Goal: Use online tool/utility

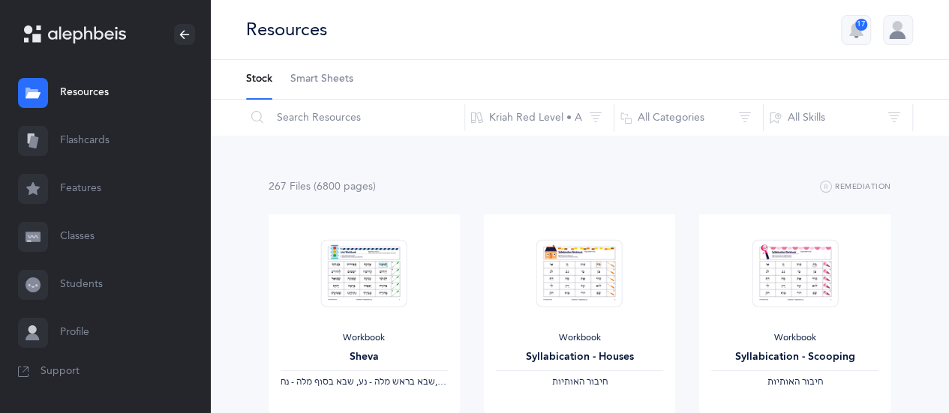
click at [337, 76] on span "Smart Sheets" at bounding box center [321, 79] width 63 height 15
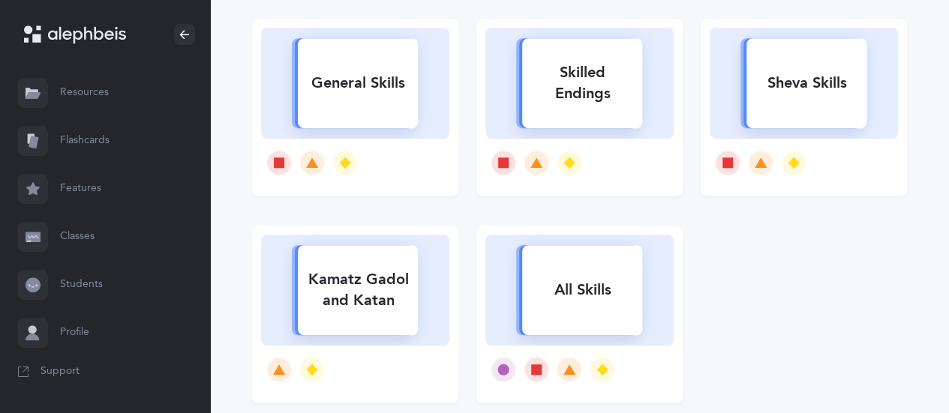
scroll to position [424, 0]
click at [621, 92] on div "Skilled Endings" at bounding box center [582, 82] width 120 height 60
select select
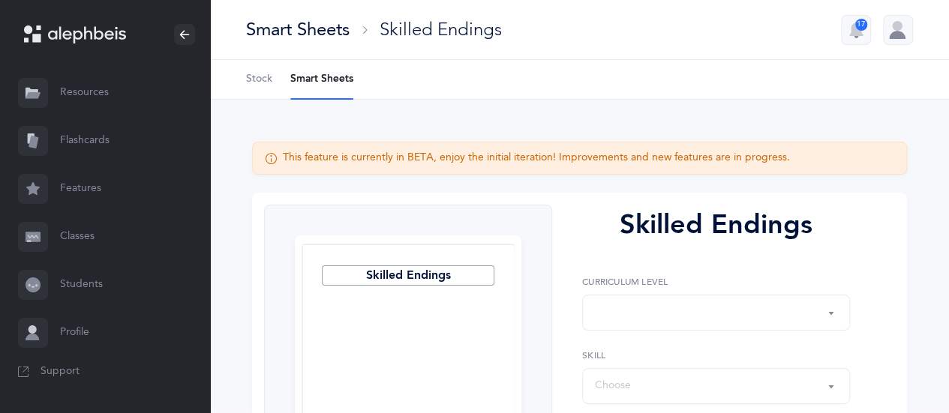
select select "1"
select select "28"
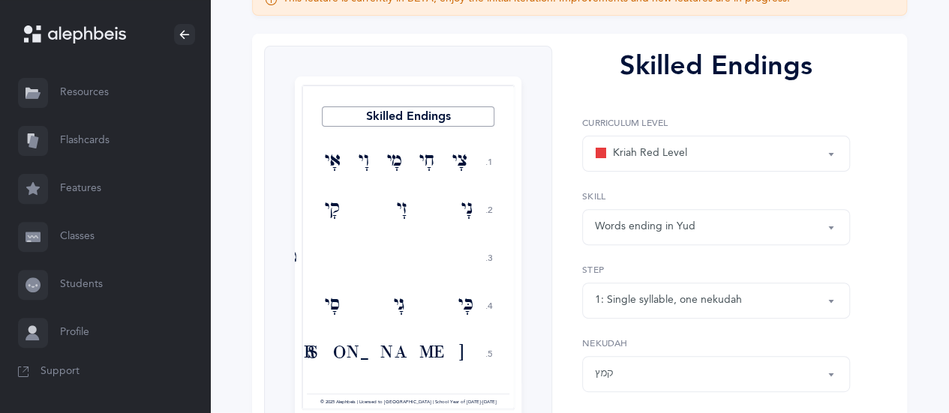
scroll to position [151, 0]
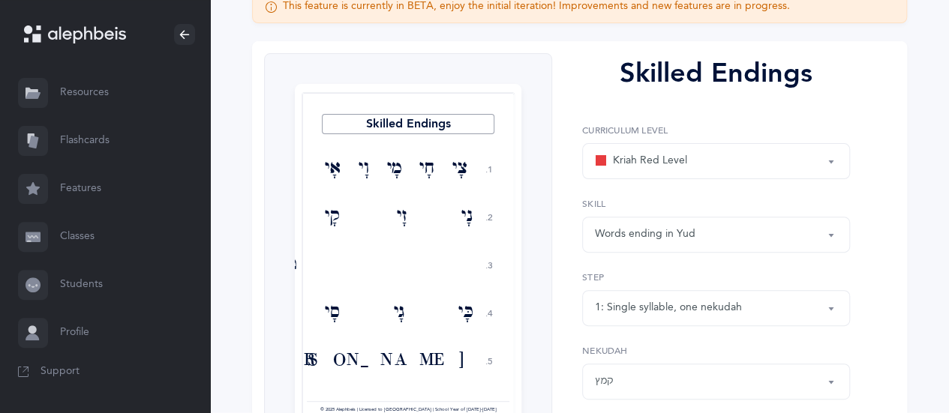
click at [838, 232] on button "Words ending in Yud" at bounding box center [716, 235] width 268 height 36
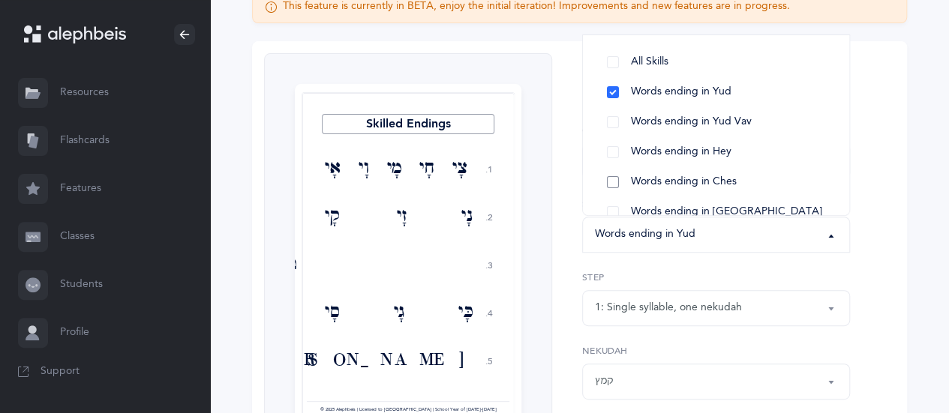
click at [679, 175] on span "Words ending in Ches" at bounding box center [684, 181] width 106 height 13
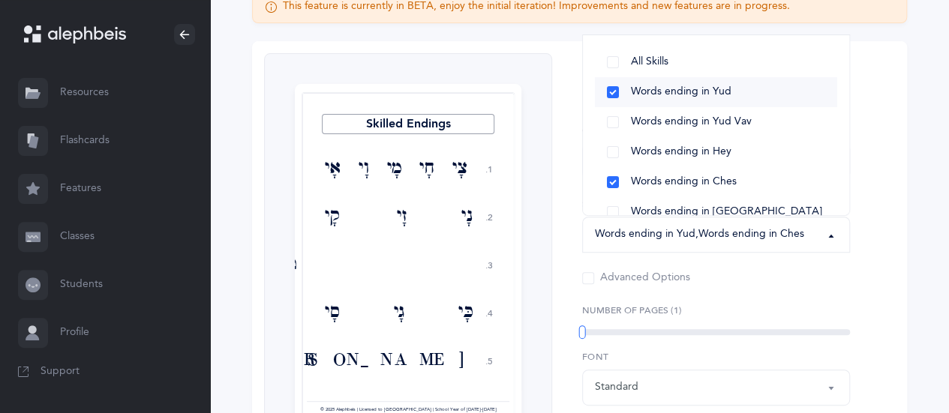
click at [616, 91] on link "Words ending in Yud" at bounding box center [716, 92] width 242 height 30
select select "4"
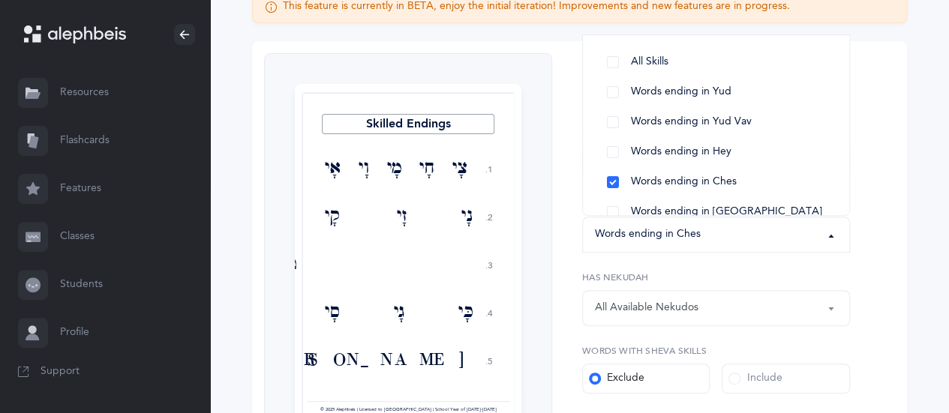
click at [917, 175] on div "This feature is currently in BETA, enjoy the initial iteration! Improvements an…" at bounding box center [579, 350] width 739 height 804
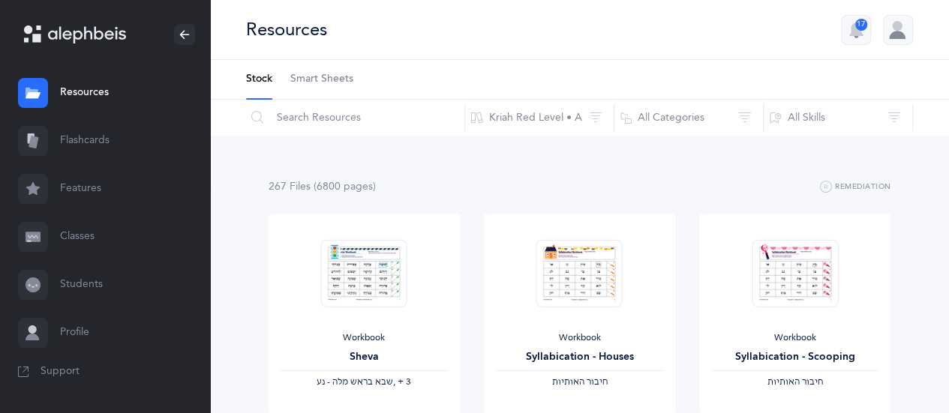
click at [727, 37] on div "Resources 17" at bounding box center [579, 30] width 739 height 60
